Goal: Information Seeking & Learning: Learn about a topic

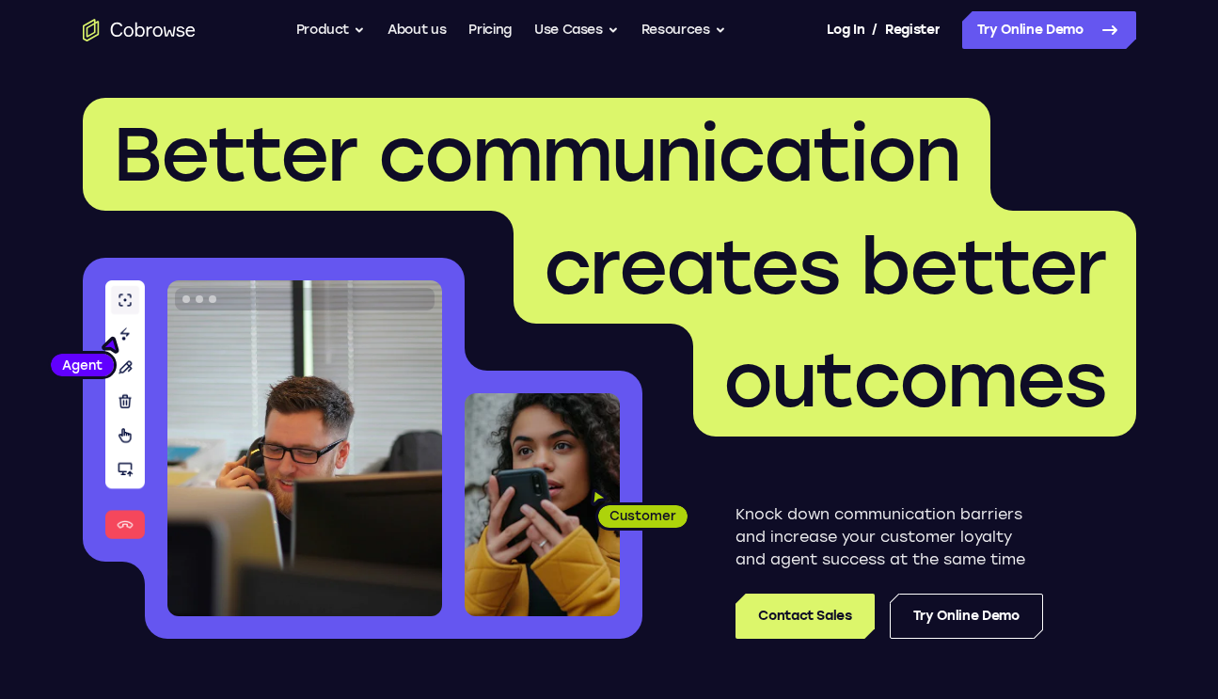
click at [490, 35] on link "Pricing" at bounding box center [489, 30] width 43 height 38
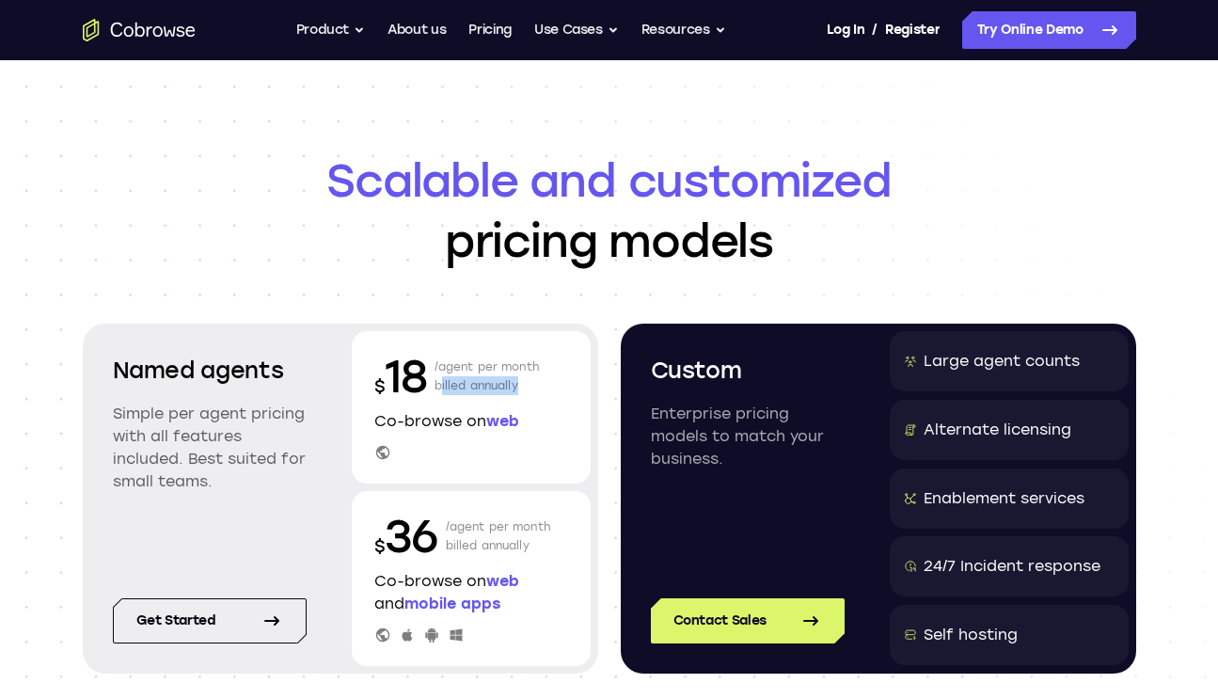
drag, startPoint x: 439, startPoint y: 387, endPoint x: 466, endPoint y: 414, distance: 37.9
click at [516, 387] on p "/agent per month billed annually" at bounding box center [486, 376] width 105 height 60
drag, startPoint x: 439, startPoint y: 517, endPoint x: 548, endPoint y: 533, distance: 110.2
click at [548, 533] on div "$ 36 /agent per month billed annually" at bounding box center [471, 536] width 194 height 60
click at [143, 32] on icon "Go to the home page" at bounding box center [138, 30] width 9 height 14
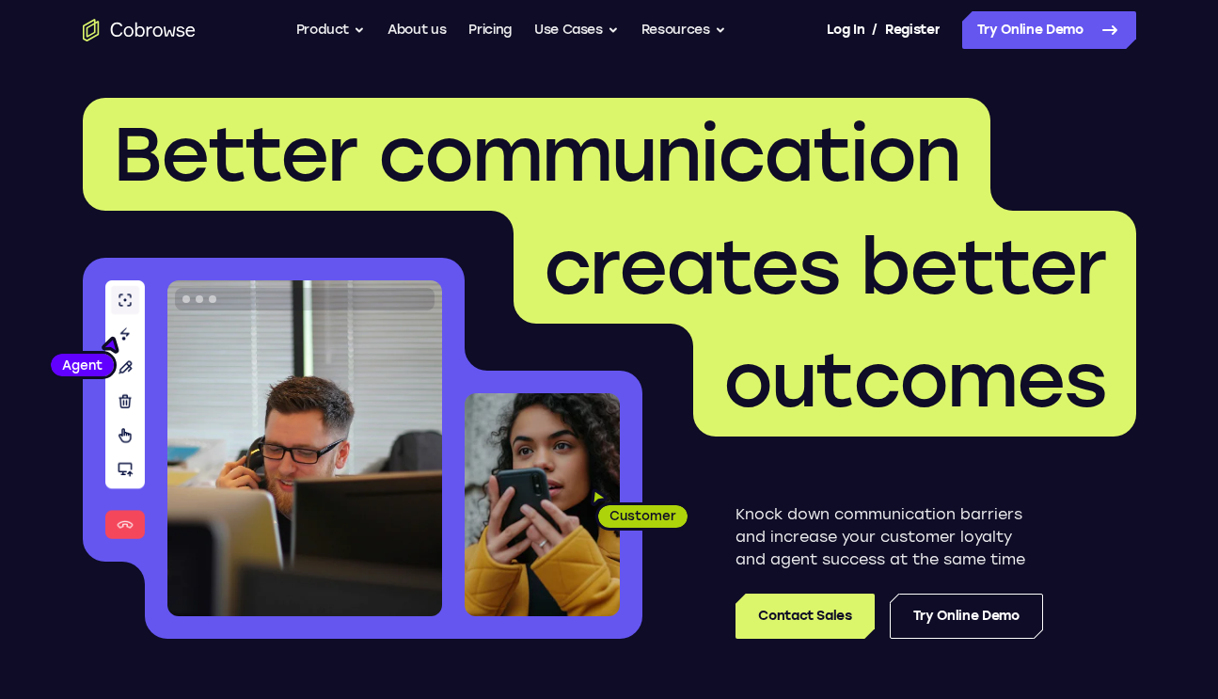
click at [489, 25] on link "Pricing" at bounding box center [489, 30] width 43 height 38
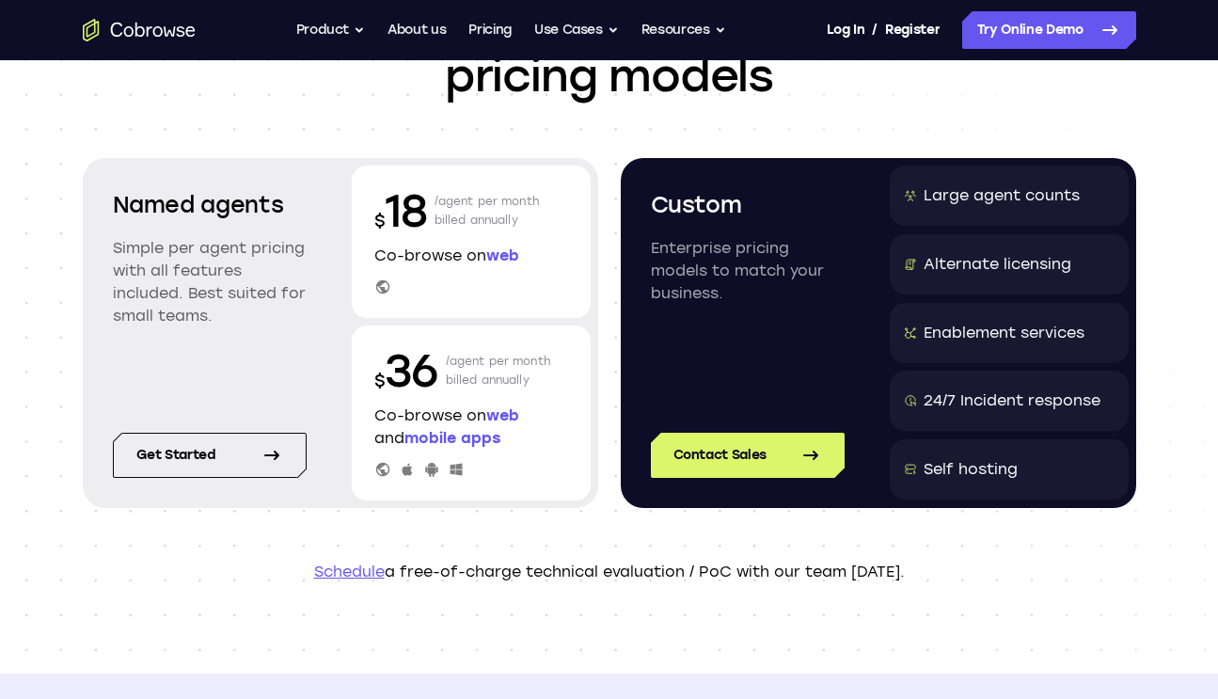
scroll to position [192, 0]
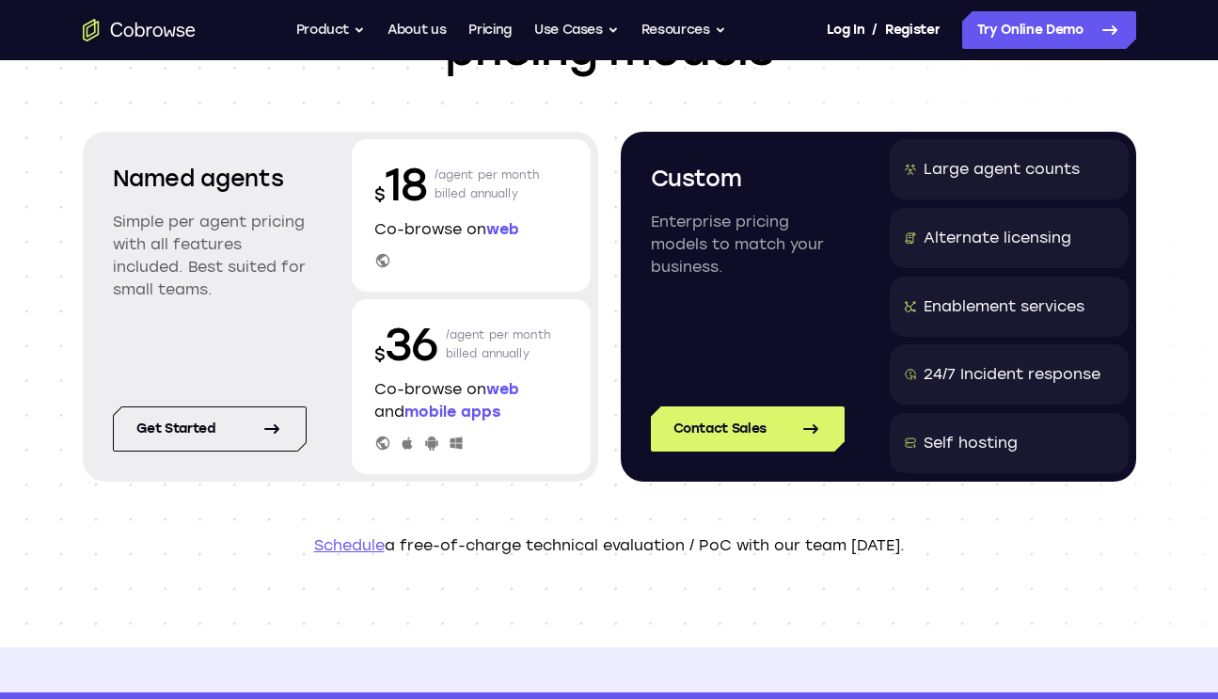
drag, startPoint x: 422, startPoint y: 176, endPoint x: 528, endPoint y: 189, distance: 107.1
click at [528, 189] on div "$ 18 /agent per month billed annually" at bounding box center [471, 184] width 194 height 60
drag, startPoint x: 931, startPoint y: 166, endPoint x: 1036, endPoint y: 171, distance: 105.4
click at [1036, 171] on div "Large agent counts" at bounding box center [1001, 169] width 156 height 23
drag, startPoint x: 408, startPoint y: 381, endPoint x: 508, endPoint y: 387, distance: 99.9
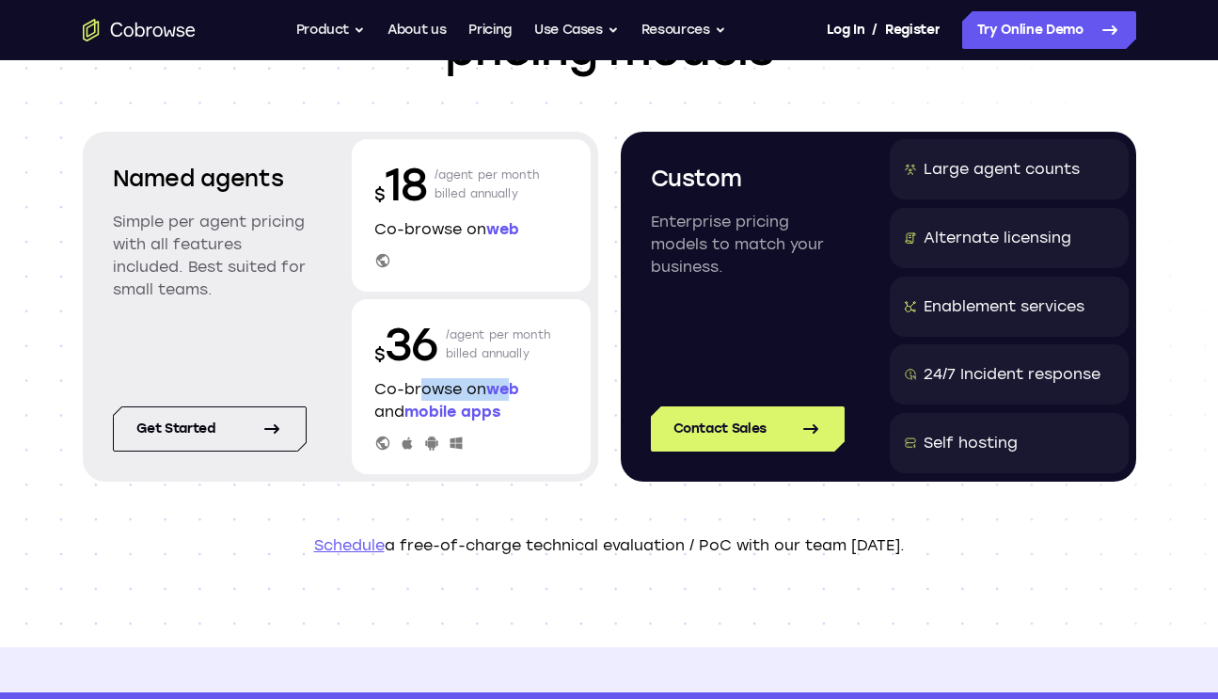
click at [508, 387] on p "Co-browse on web and mobile apps" at bounding box center [471, 400] width 194 height 45
click at [605, 31] on button "Use Cases" at bounding box center [576, 30] width 85 height 38
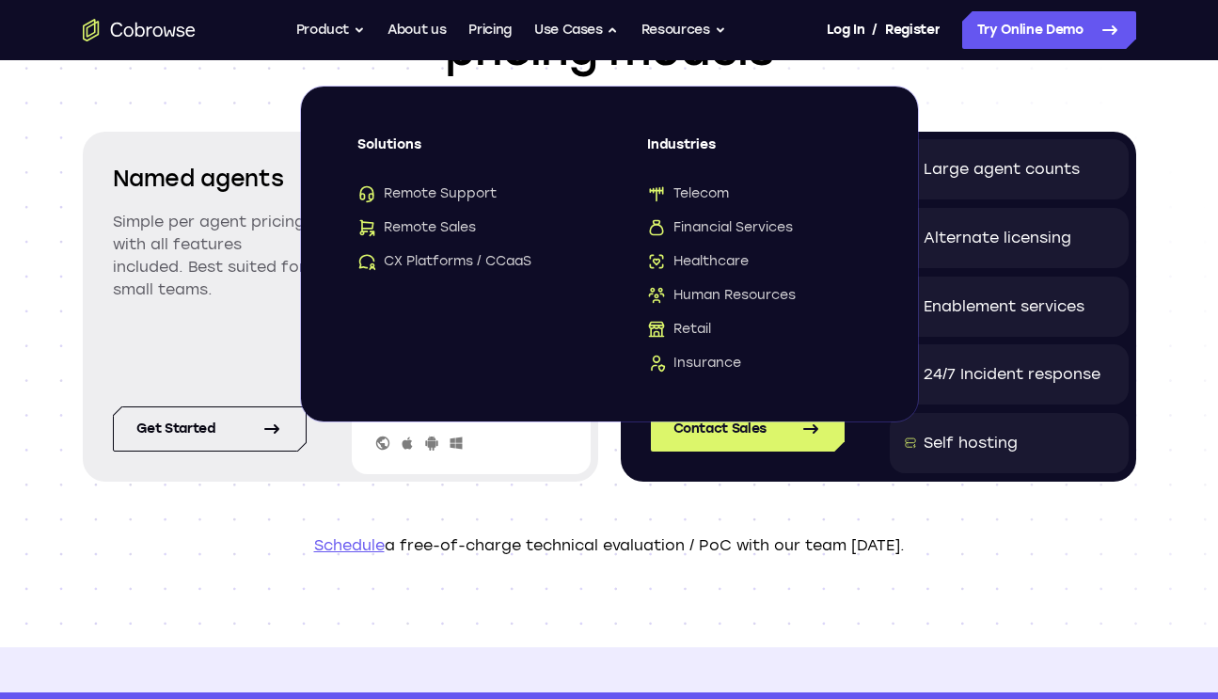
click at [700, 323] on span "Retail" at bounding box center [679, 329] width 64 height 19
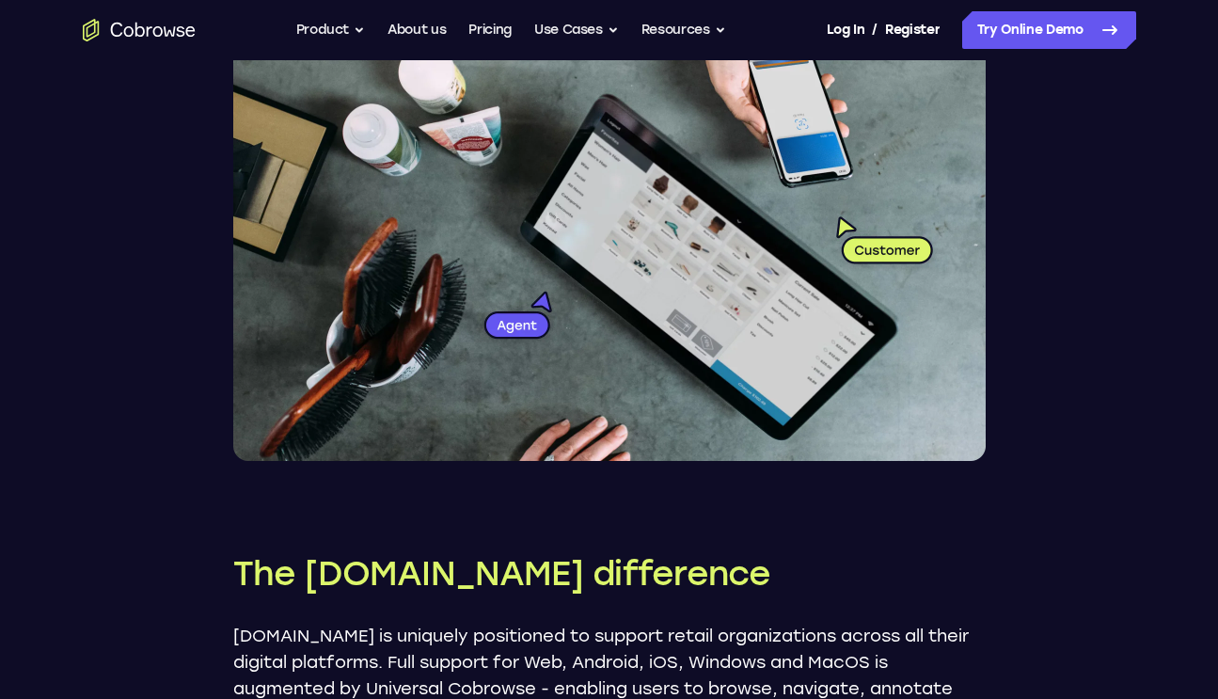
scroll to position [3161, 0]
